Goal: Information Seeking & Learning: Learn about a topic

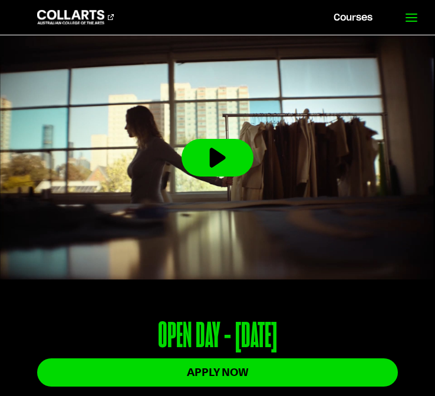
click at [405, 9] on link at bounding box center [410, 17] width 48 height 35
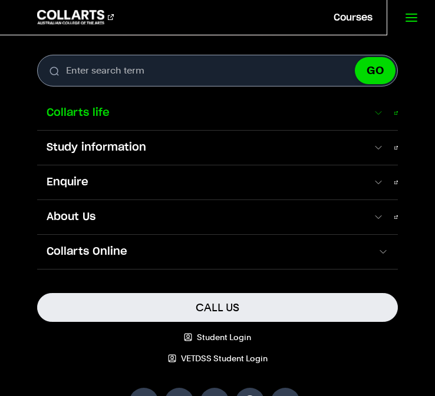
click at [356, 119] on span "Collarts life" at bounding box center [205, 112] width 336 height 15
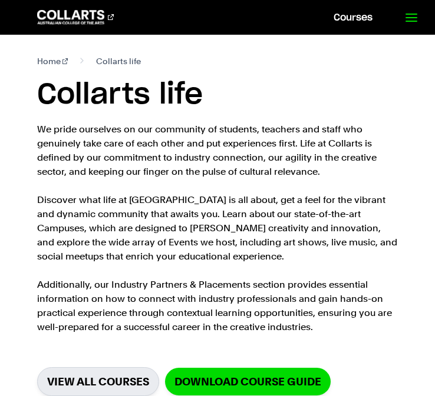
click at [409, 25] on link at bounding box center [410, 17] width 48 height 35
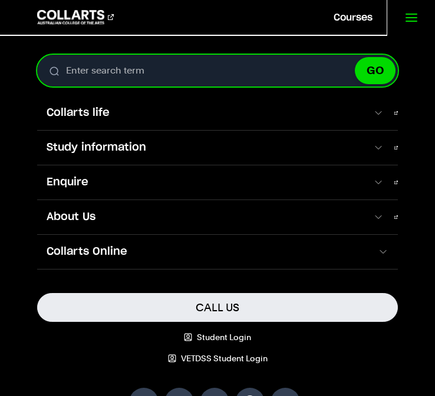
click at [173, 81] on input "Enter search term" at bounding box center [217, 71] width 361 height 32
type input "entertainment management"
click at [355, 57] on button "GO" at bounding box center [375, 70] width 41 height 27
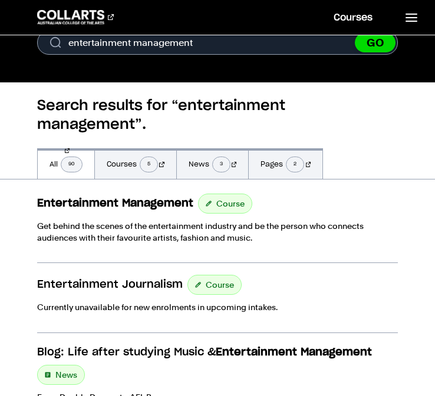
scroll to position [26, 0]
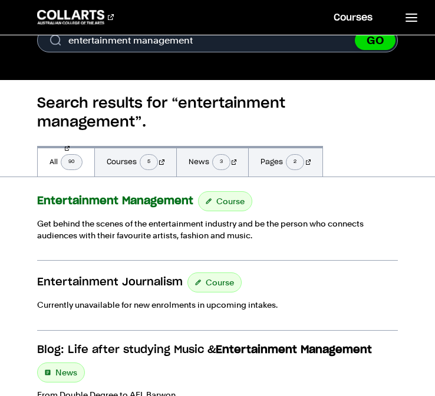
click at [139, 196] on strong "Entertainment Management" at bounding box center [115, 201] width 156 height 11
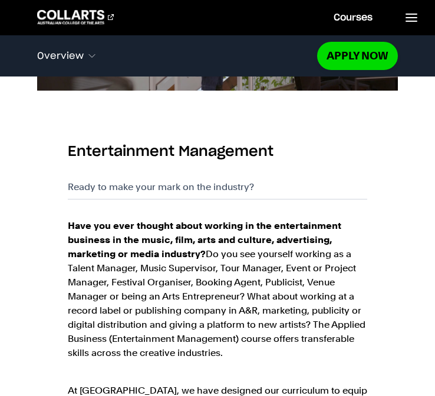
scroll to position [696, 0]
